Goal: Transaction & Acquisition: Subscribe to service/newsletter

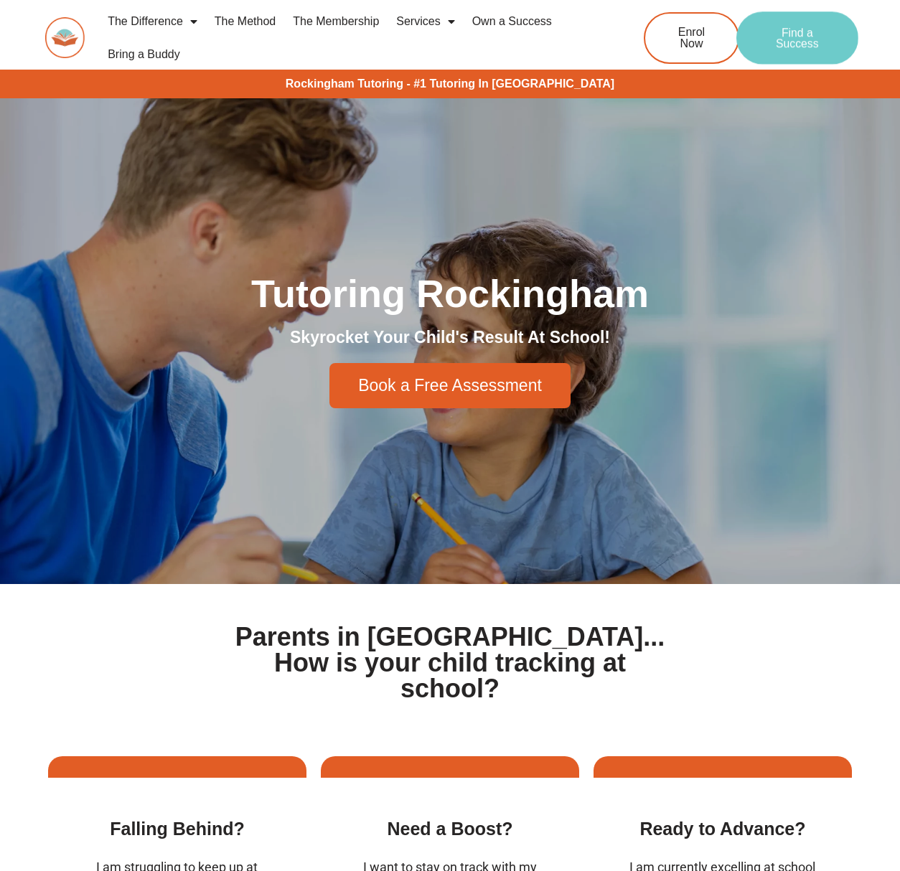
click at [753, 35] on link "Find a Success" at bounding box center [797, 37] width 122 height 53
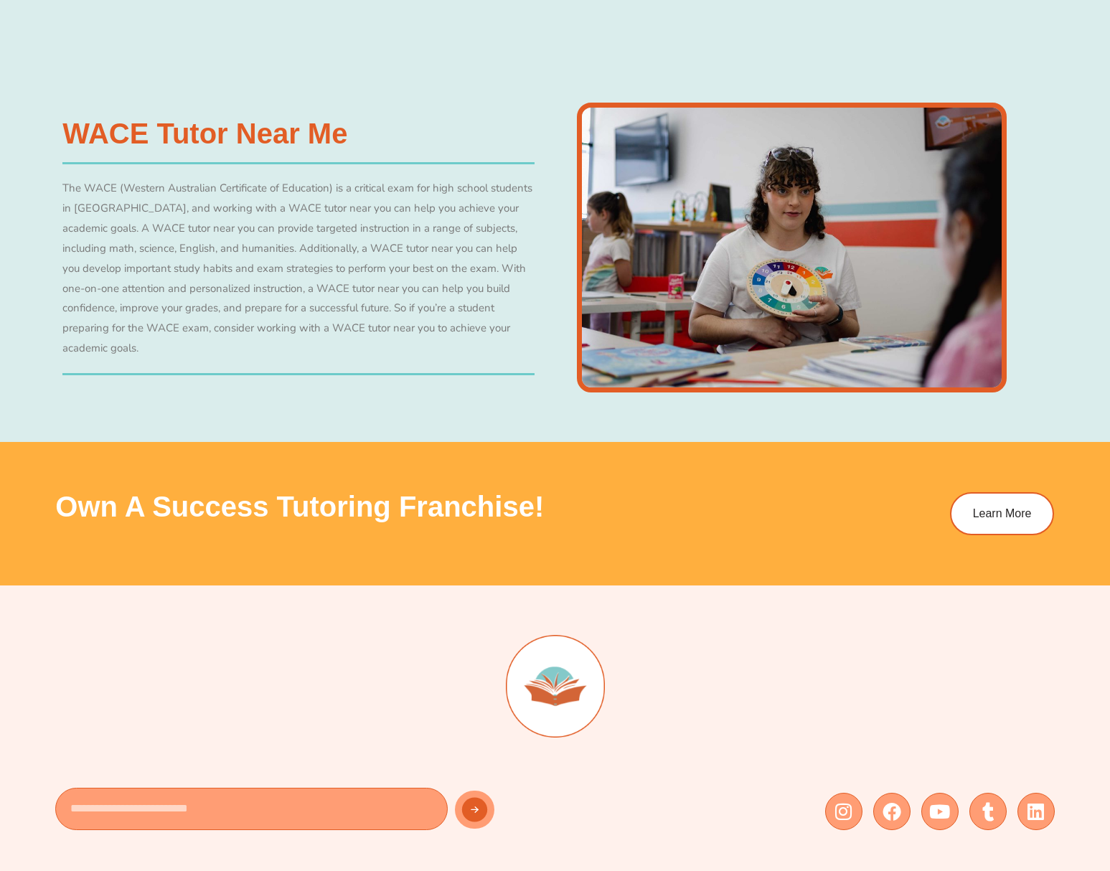
scroll to position [5022, 0]
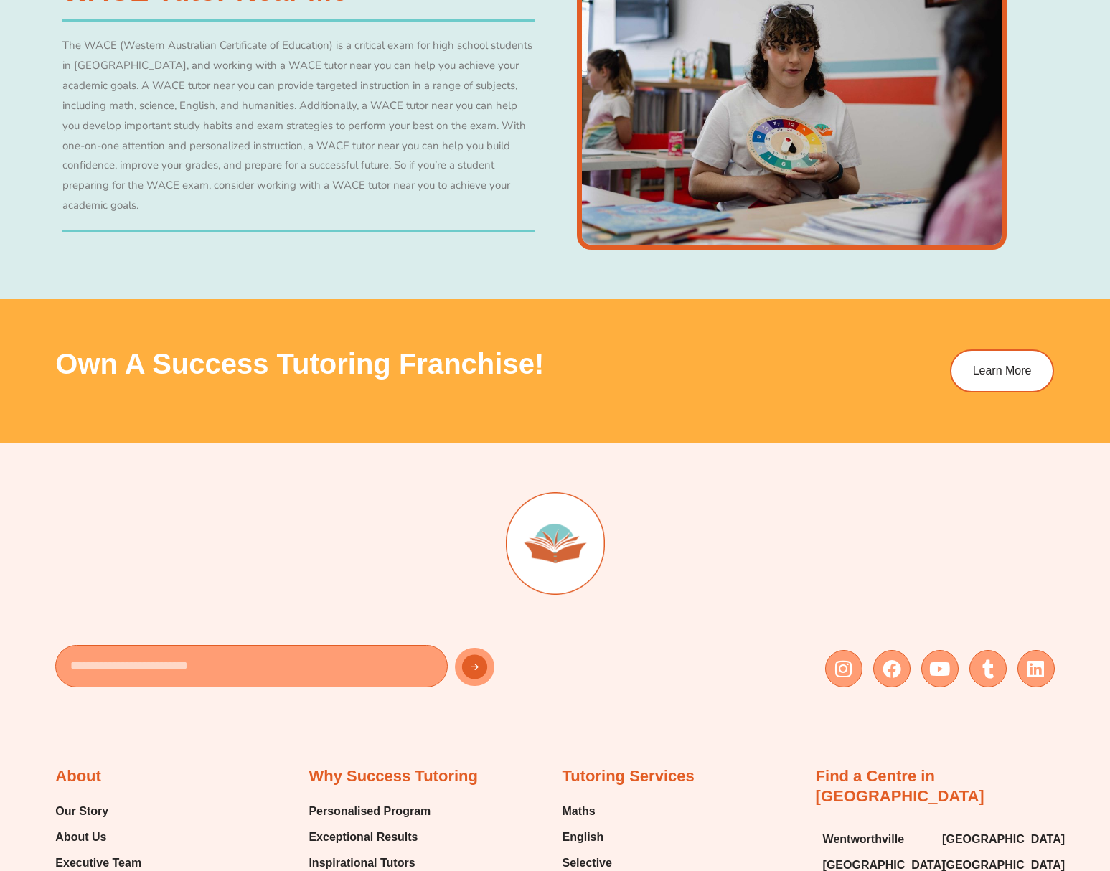
click at [418, 575] on div at bounding box center [554, 561] width 999 height 138
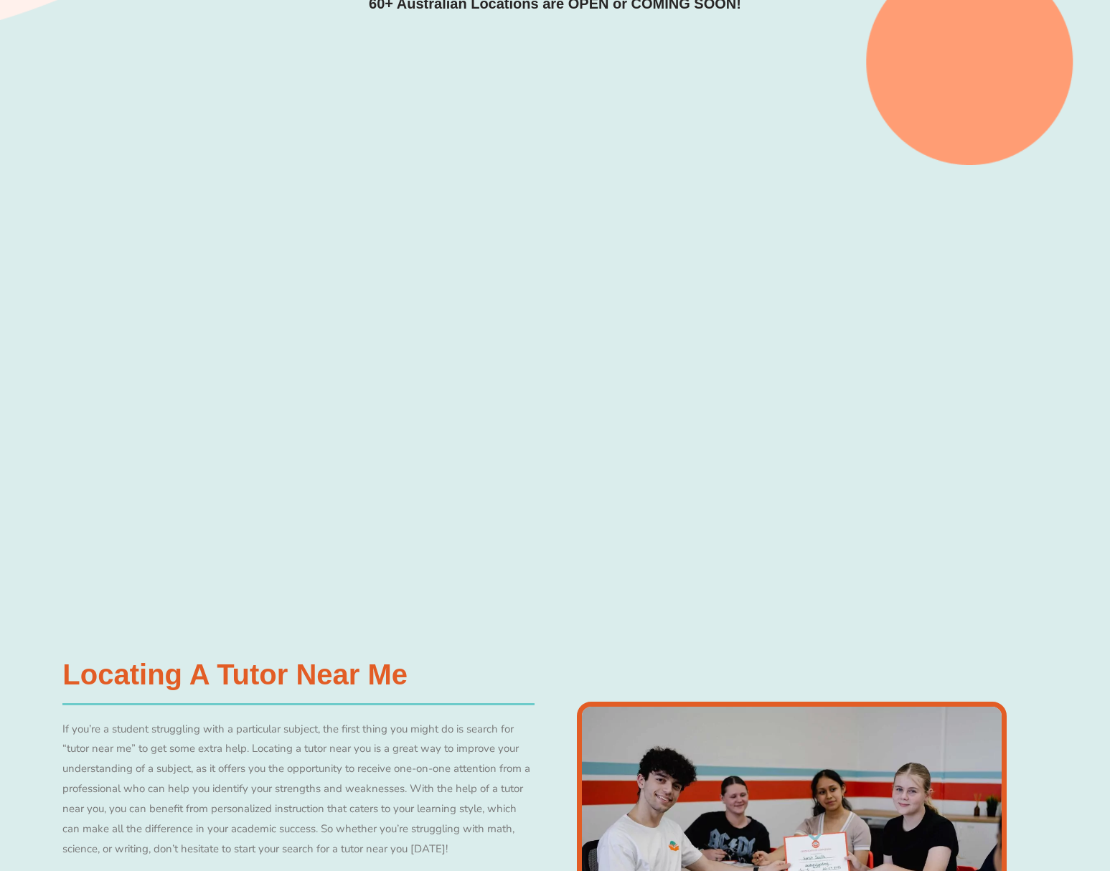
scroll to position [0, 0]
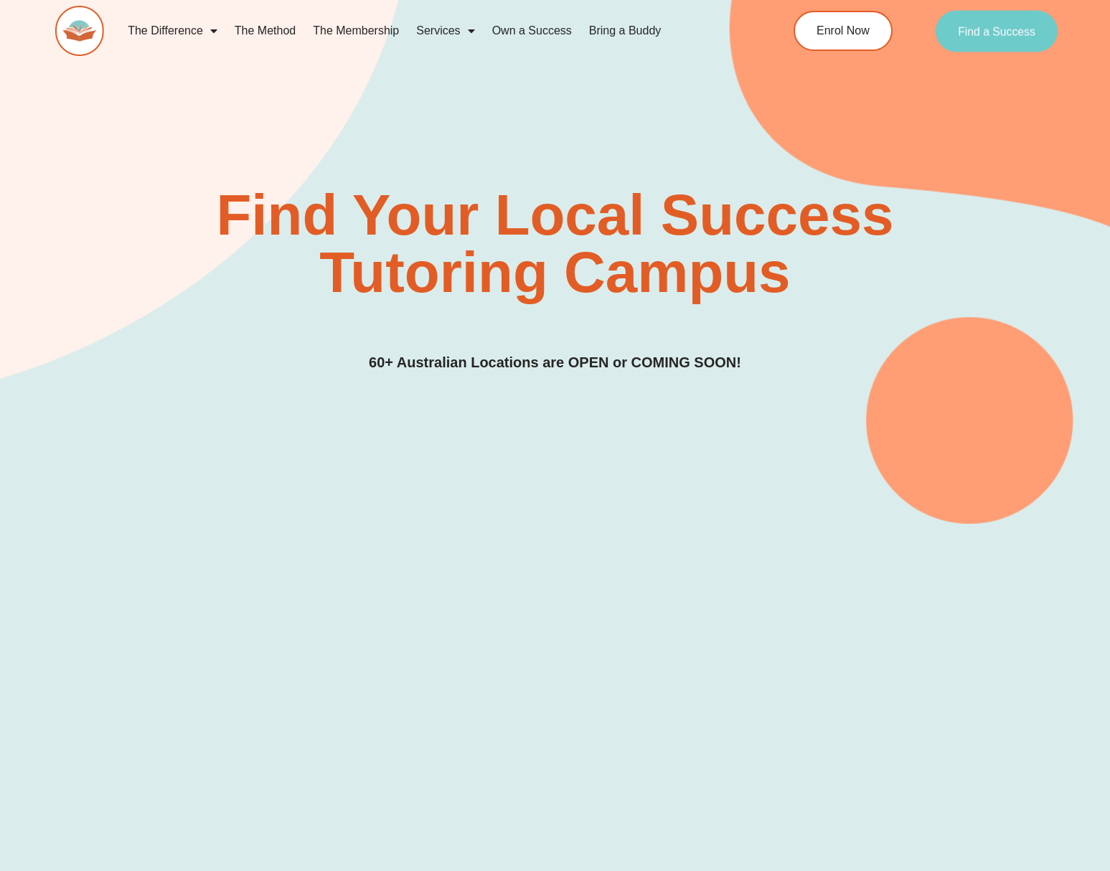
drag, startPoint x: 1002, startPoint y: 35, endPoint x: 991, endPoint y: 42, distance: 13.2
click at [1002, 35] on span "Find a Success" at bounding box center [996, 30] width 77 height 11
click at [105, 697] on div at bounding box center [555, 743] width 1110 height 438
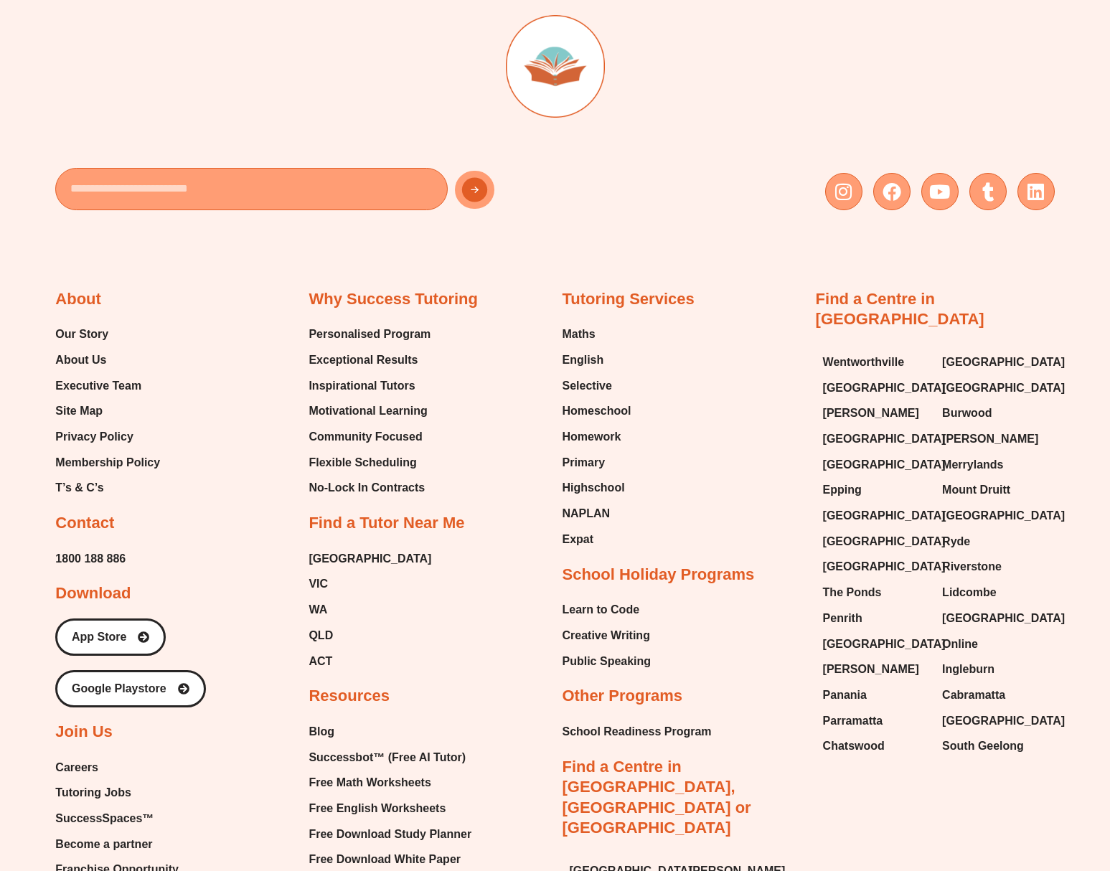
scroll to position [5525, 0]
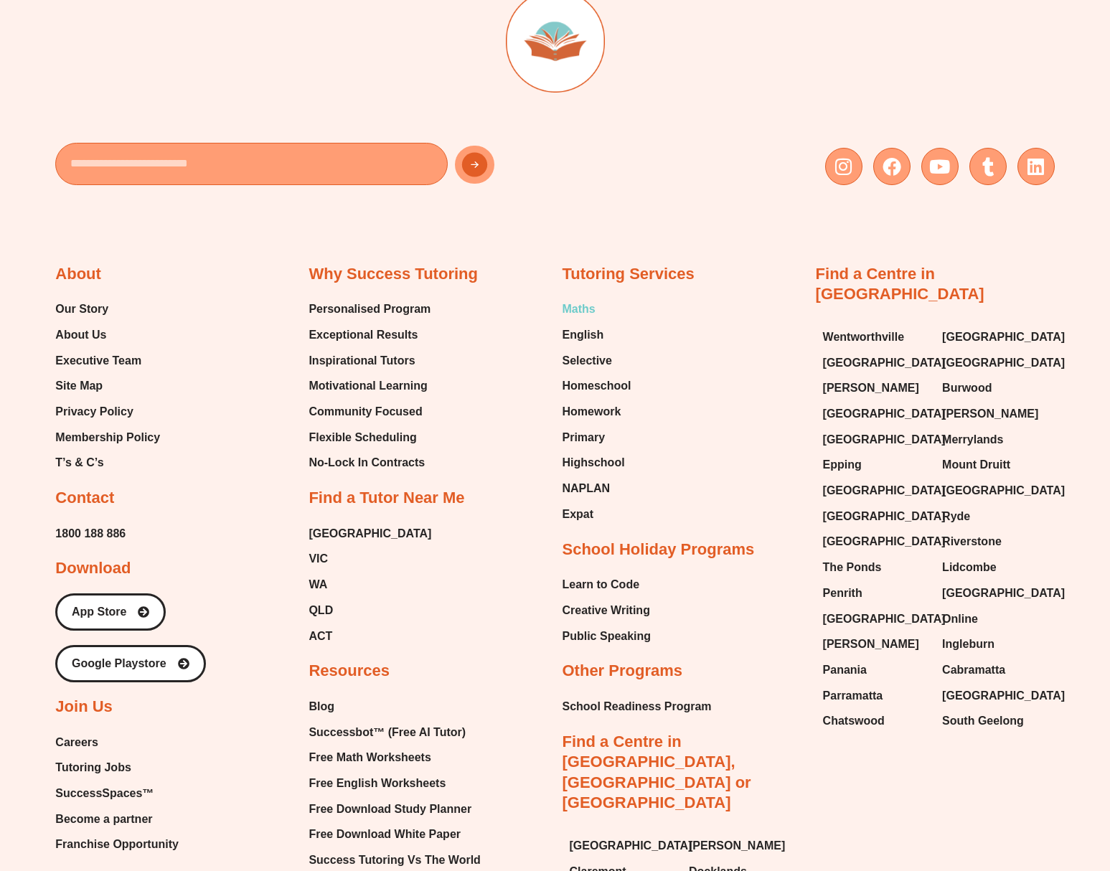
click at [586, 309] on span "Maths" at bounding box center [579, 309] width 33 height 22
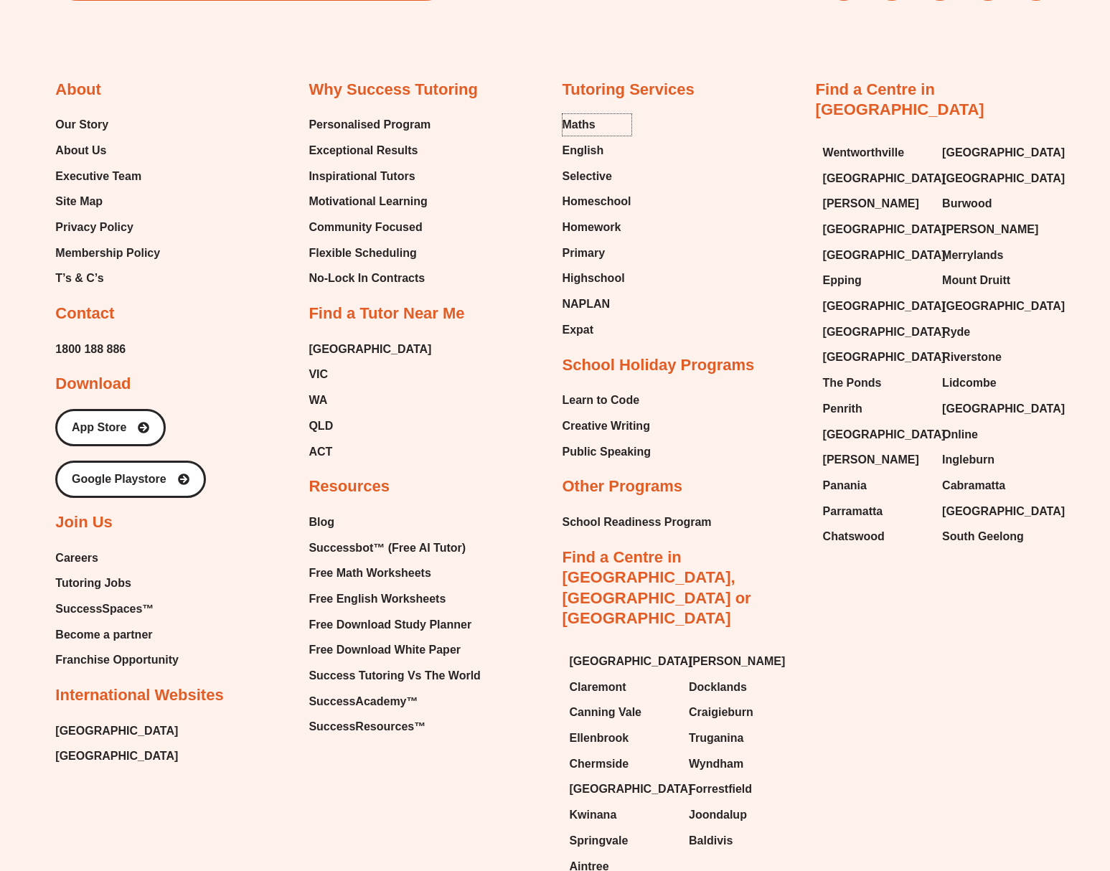
scroll to position [5807, 0]
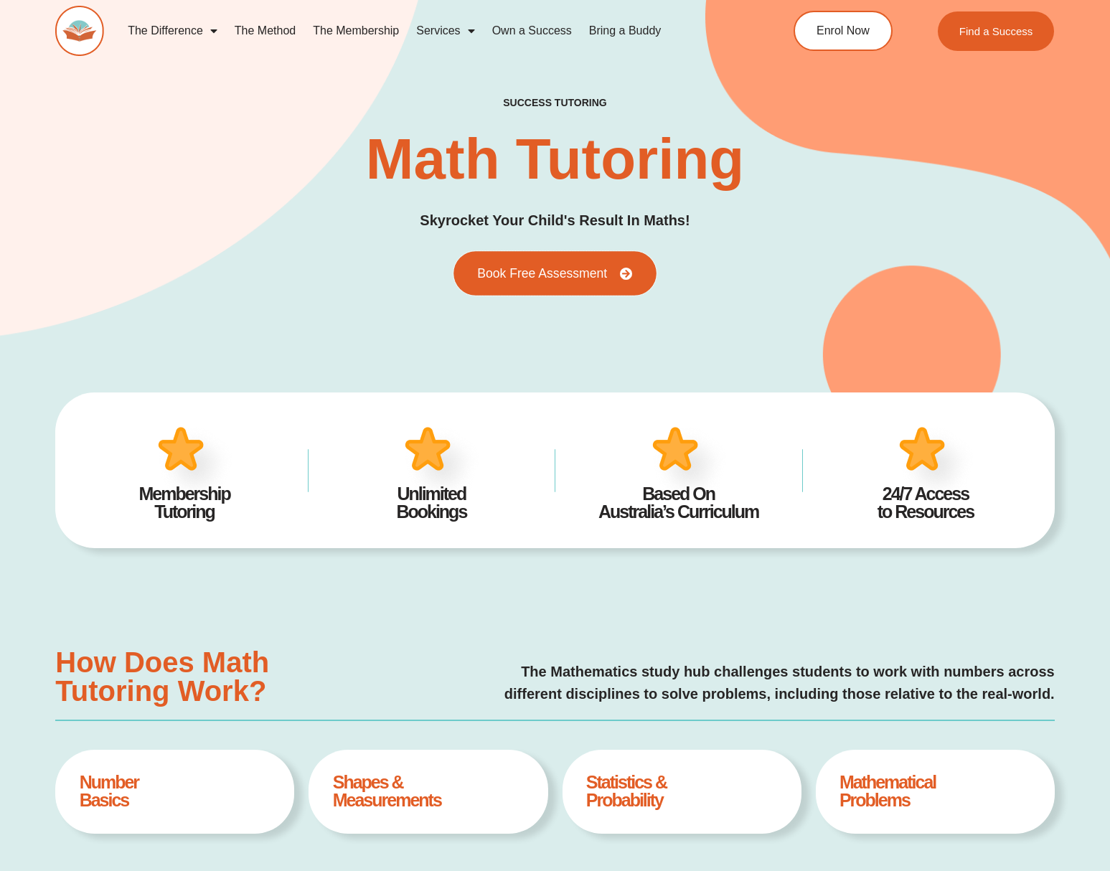
click at [582, 282] on link "Book Free Assessment" at bounding box center [554, 273] width 202 height 44
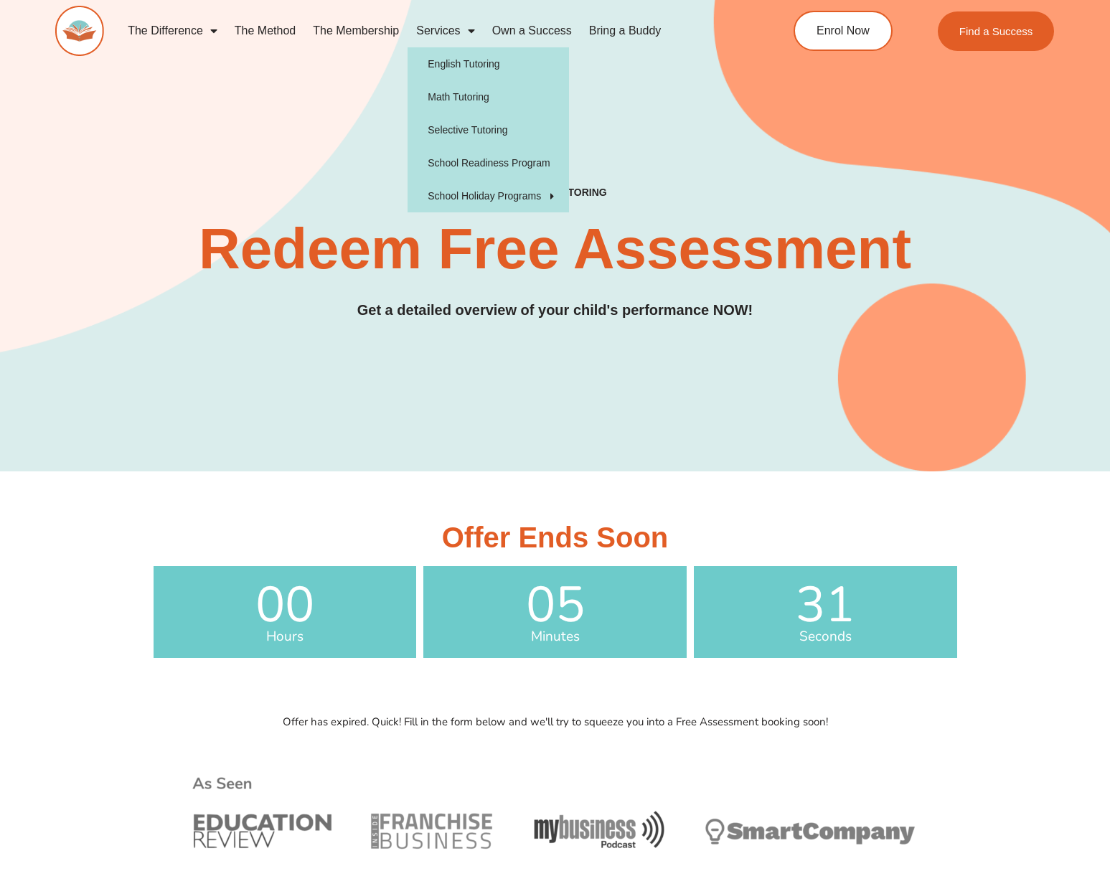
click at [462, 29] on span "Menu" at bounding box center [468, 31] width 14 height 26
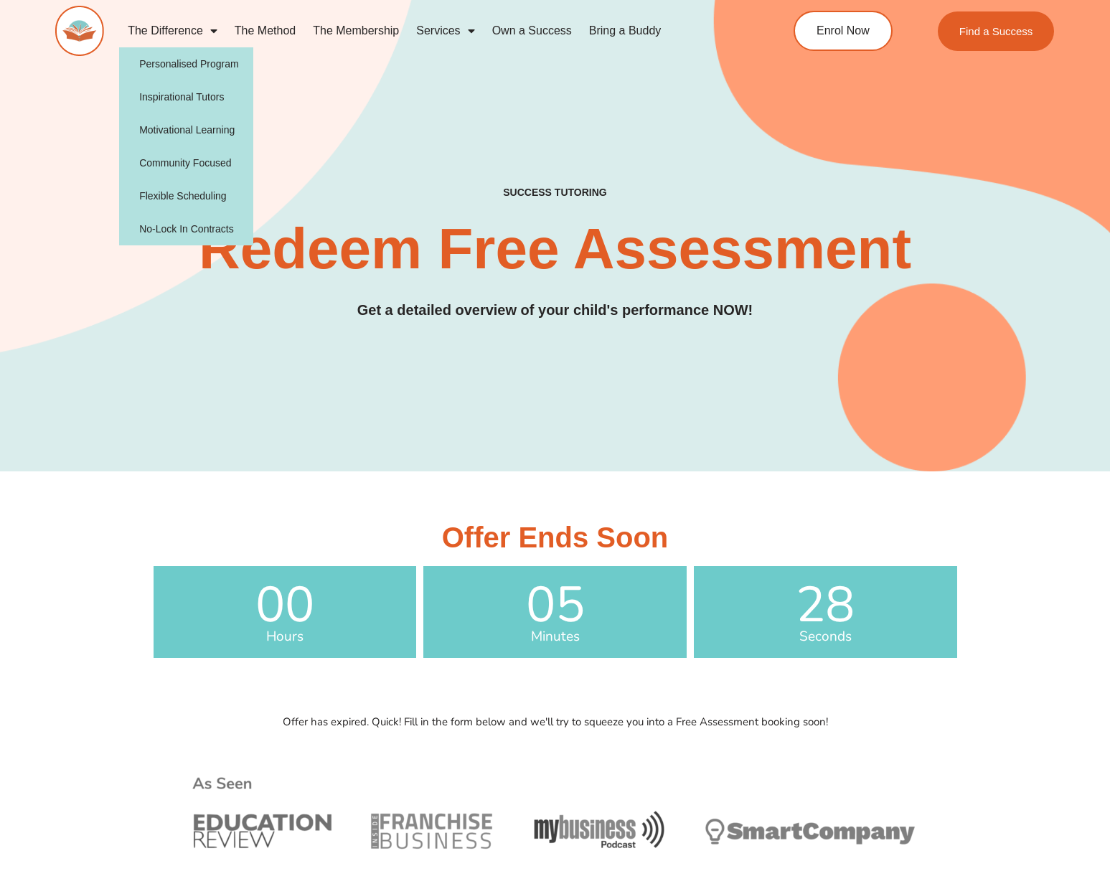
click at [357, 33] on link "The Membership" at bounding box center [355, 30] width 103 height 33
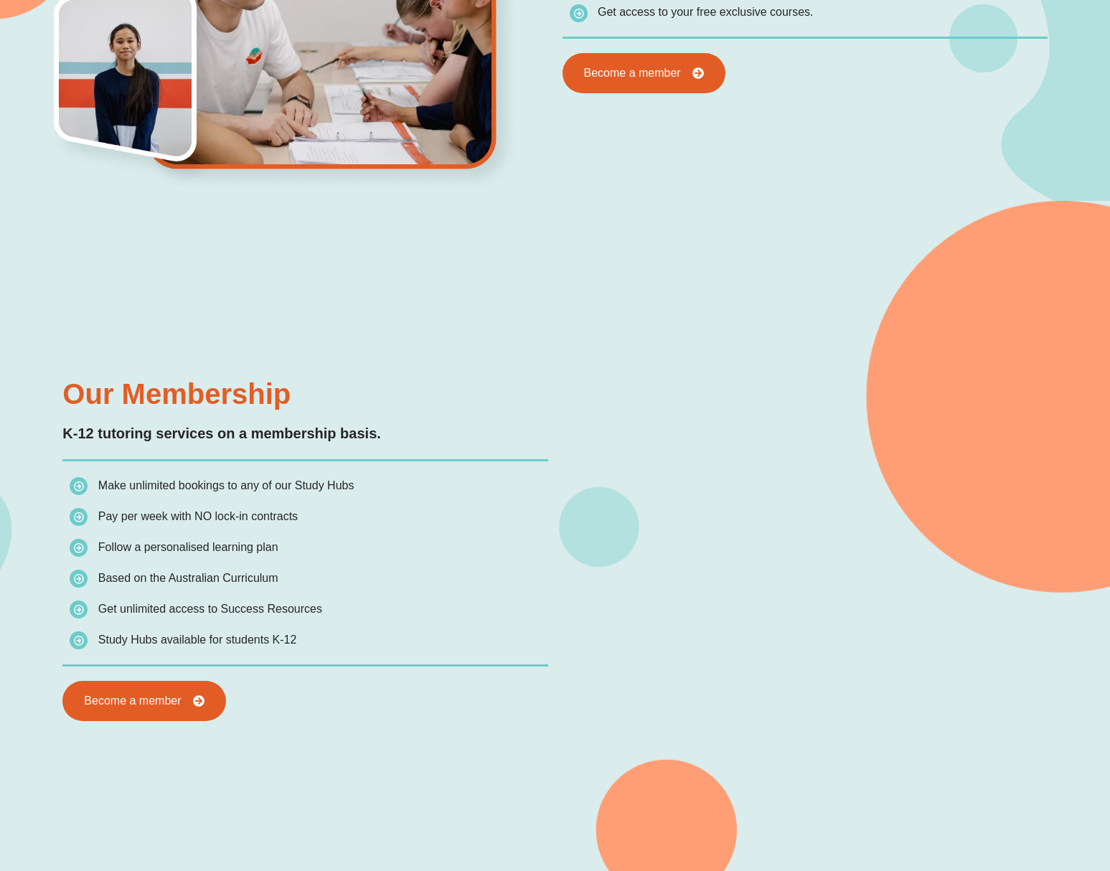
scroll to position [641, 0]
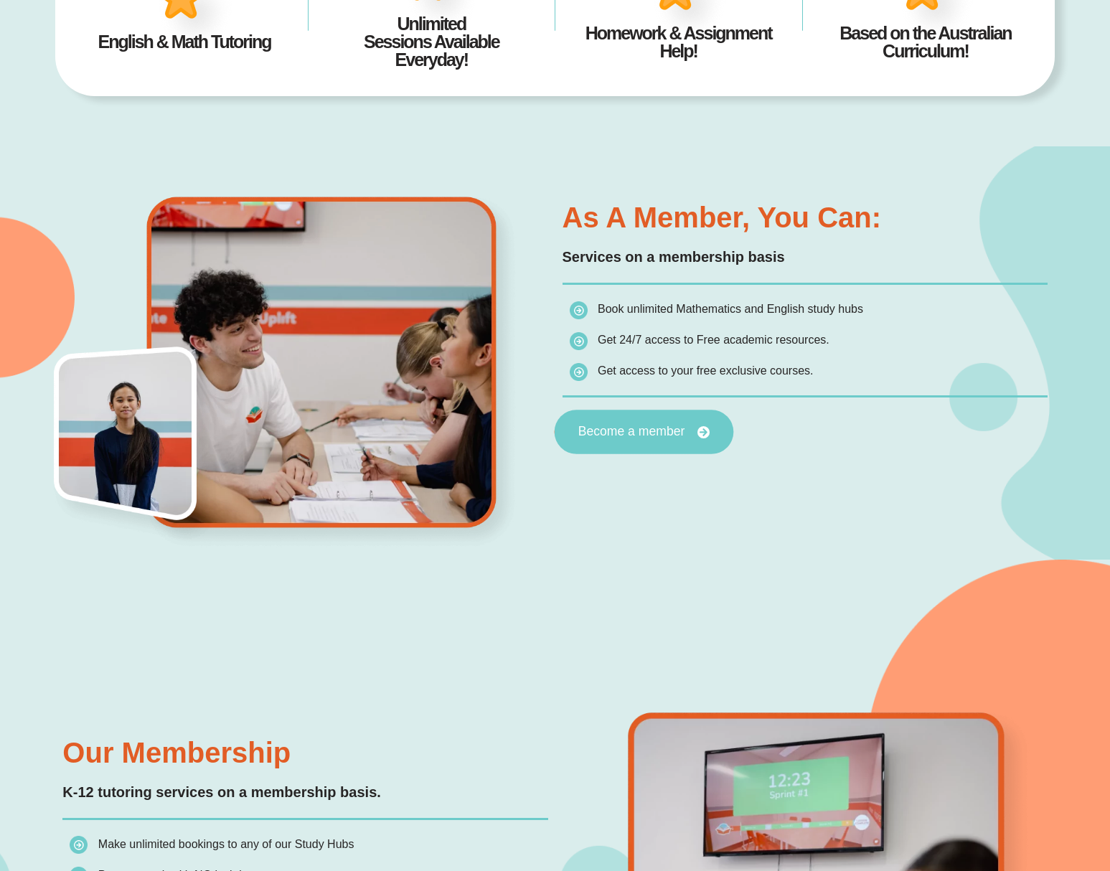
click at [596, 434] on span "Become a member" at bounding box center [631, 432] width 107 height 13
